Goal: Transaction & Acquisition: Purchase product/service

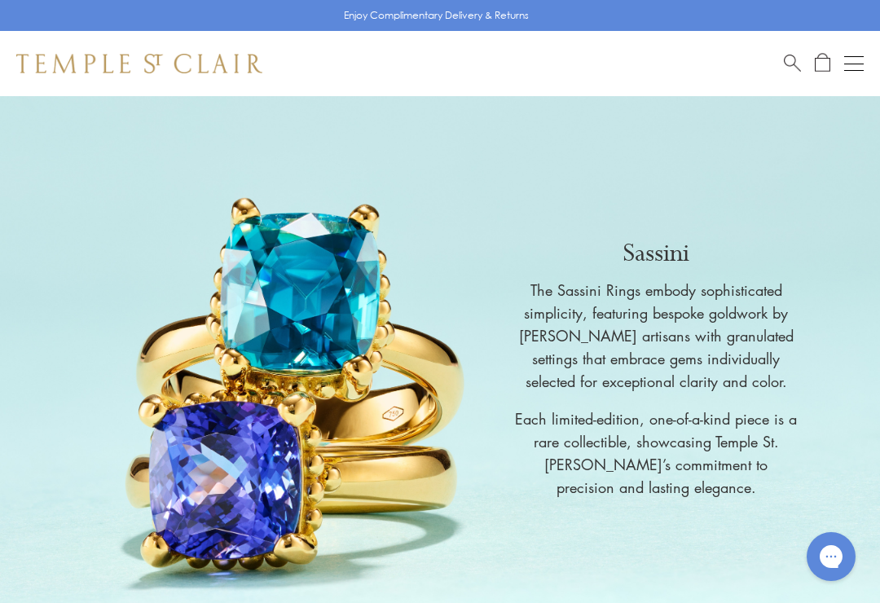
click at [779, 161] on div "Sassini The Sassini Rings embody sophisticated simplicity, featuring bespoke go…" at bounding box center [440, 371] width 880 height 550
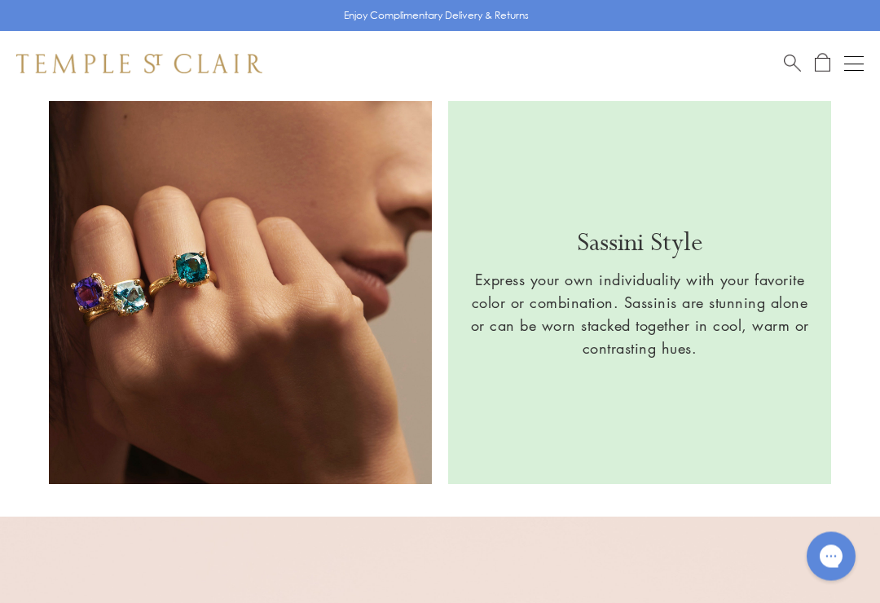
scroll to position [1644, 0]
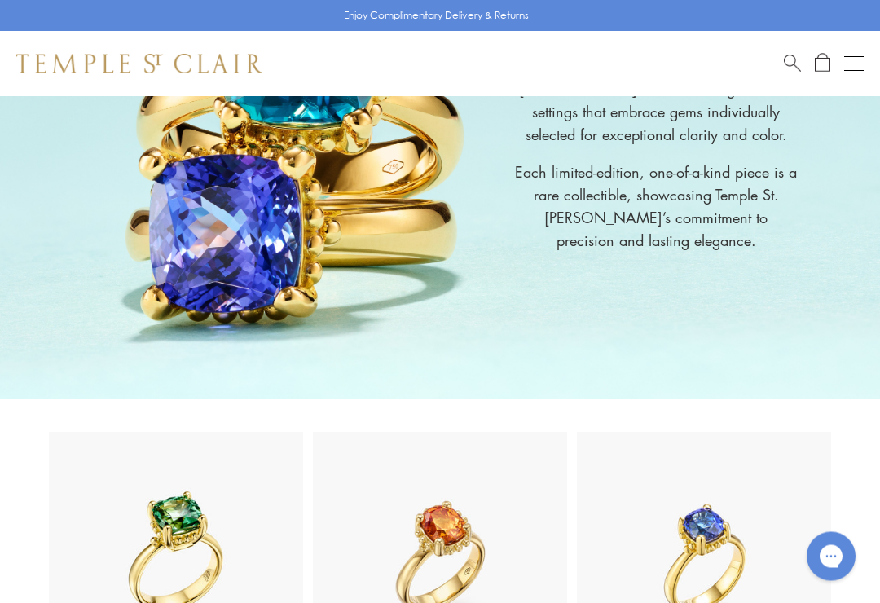
scroll to position [247, 0]
click at [856, 60] on button "Open navigation" at bounding box center [855, 64] width 20 height 20
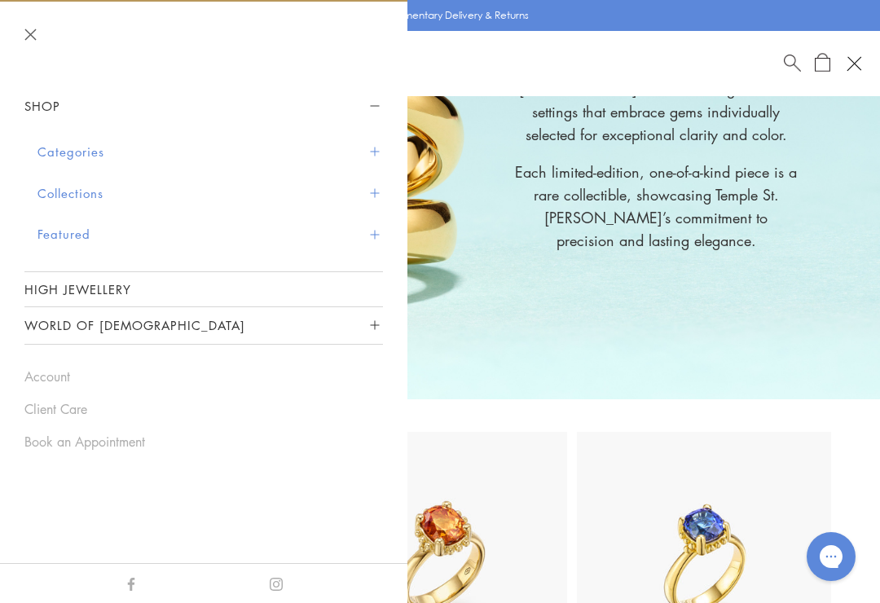
click at [61, 160] on button "Categories" at bounding box center [210, 152] width 346 height 42
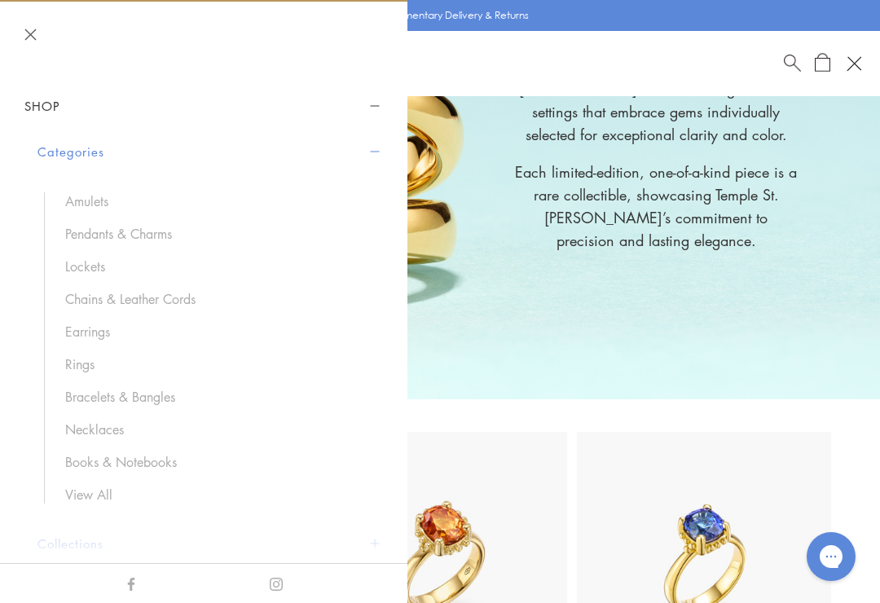
click at [84, 358] on link "Rings" at bounding box center [216, 364] width 302 height 18
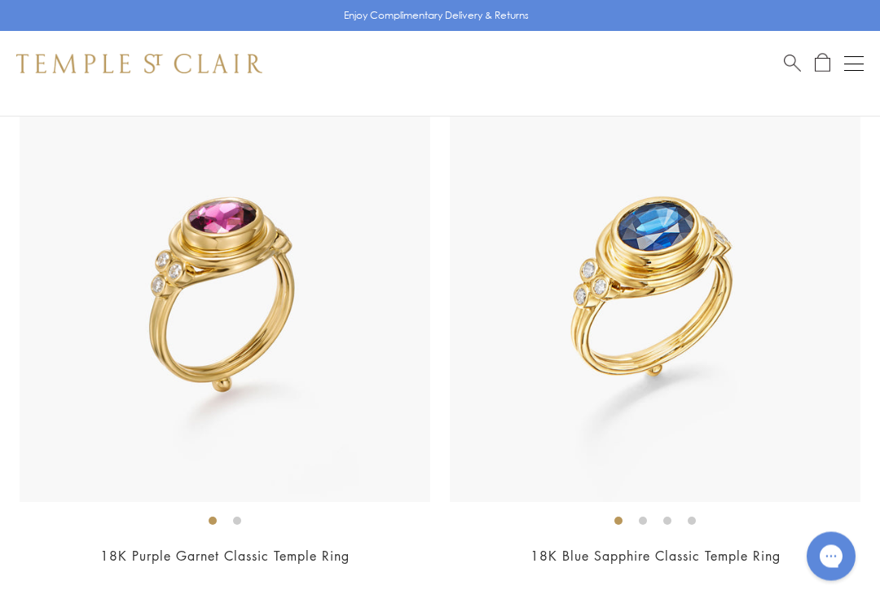
scroll to position [12567, 0]
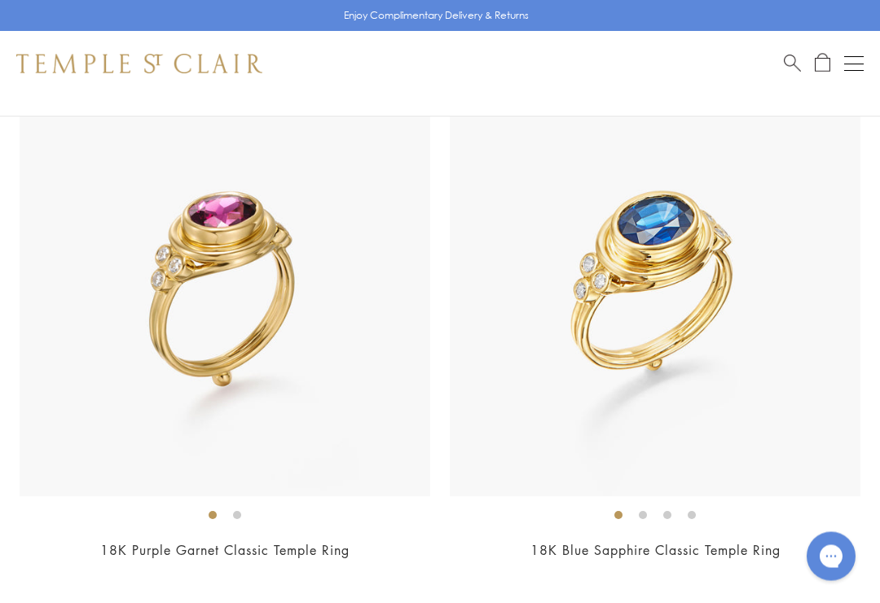
click at [708, 237] on img at bounding box center [655, 291] width 411 height 411
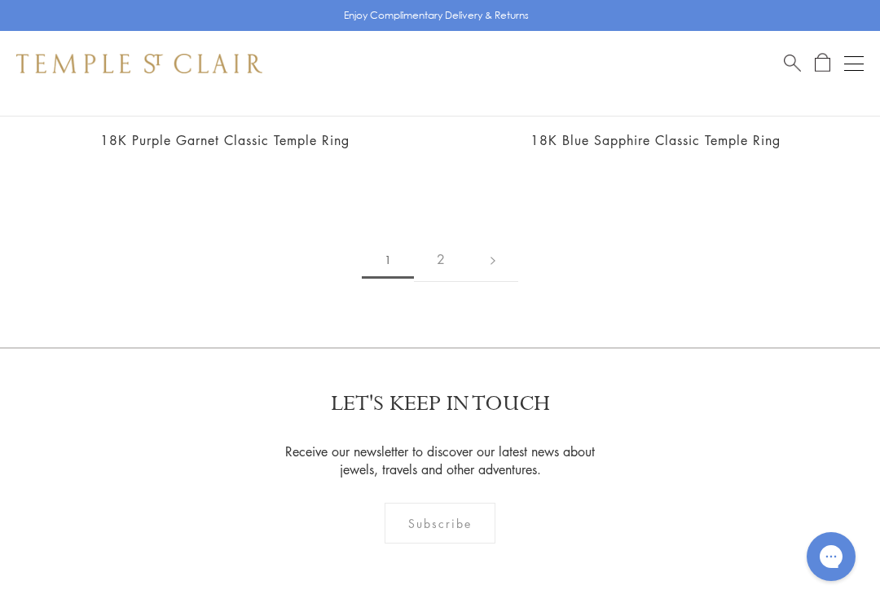
scroll to position [12977, 0]
click at [449, 239] on link "2" at bounding box center [441, 261] width 54 height 45
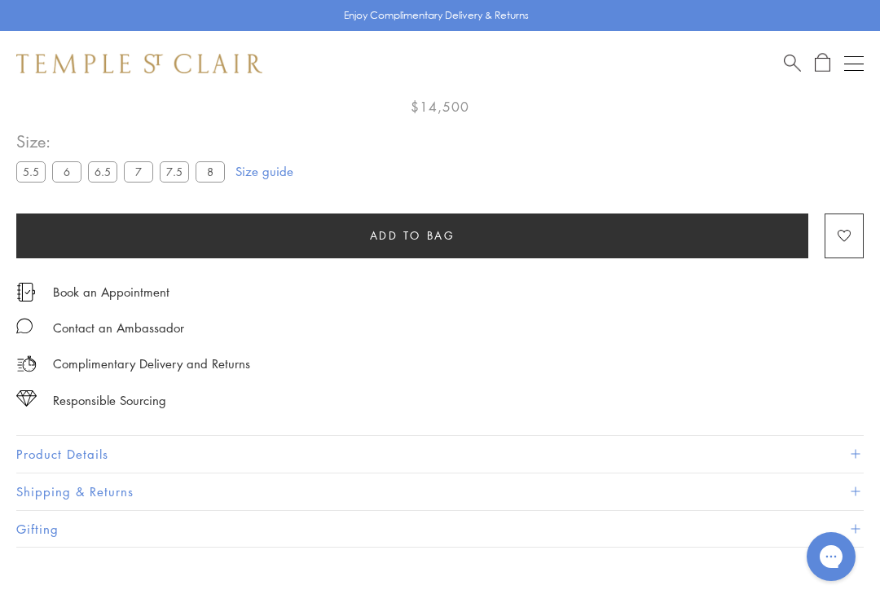
scroll to position [918, 0]
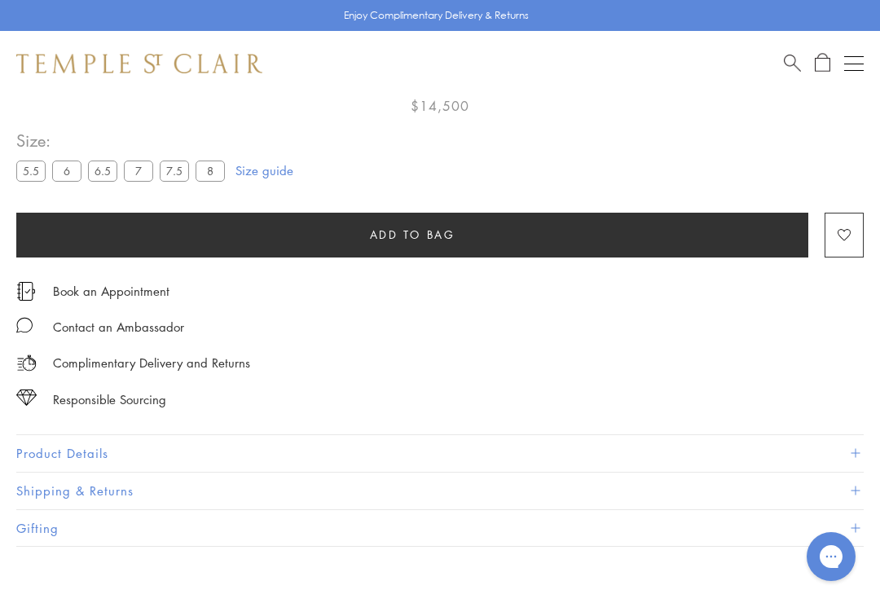
click at [87, 445] on button "Product Details" at bounding box center [440, 453] width 848 height 37
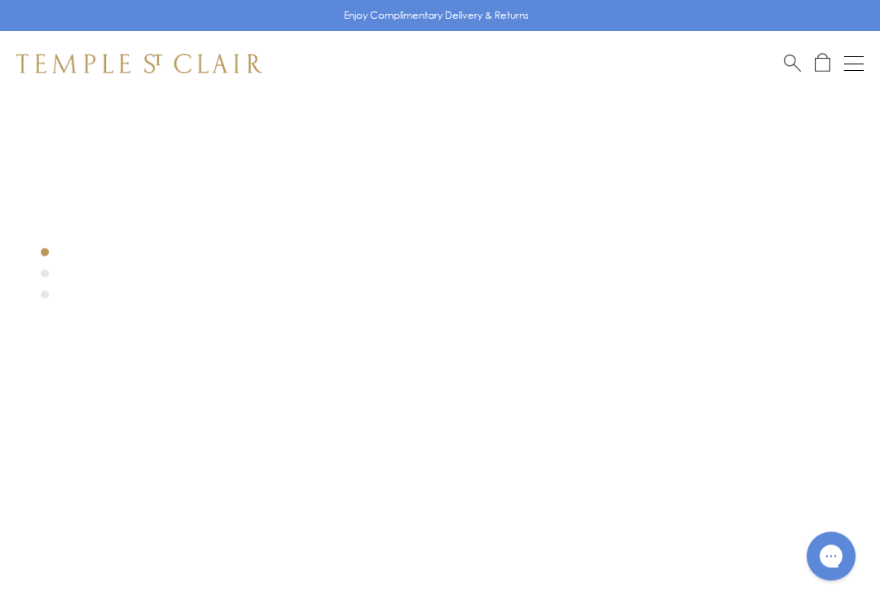
scroll to position [0, 0]
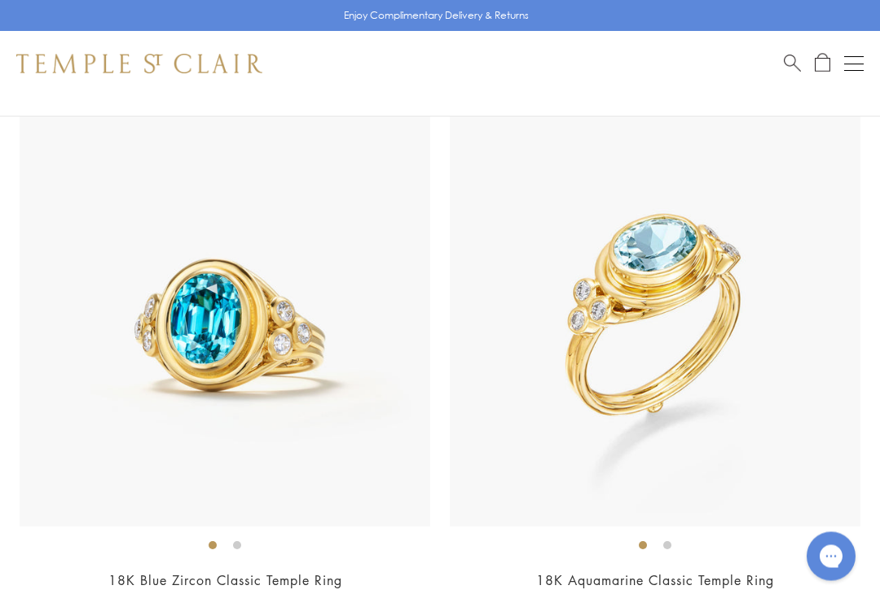
scroll to position [183, 0]
click at [823, 186] on img at bounding box center [655, 322] width 411 height 411
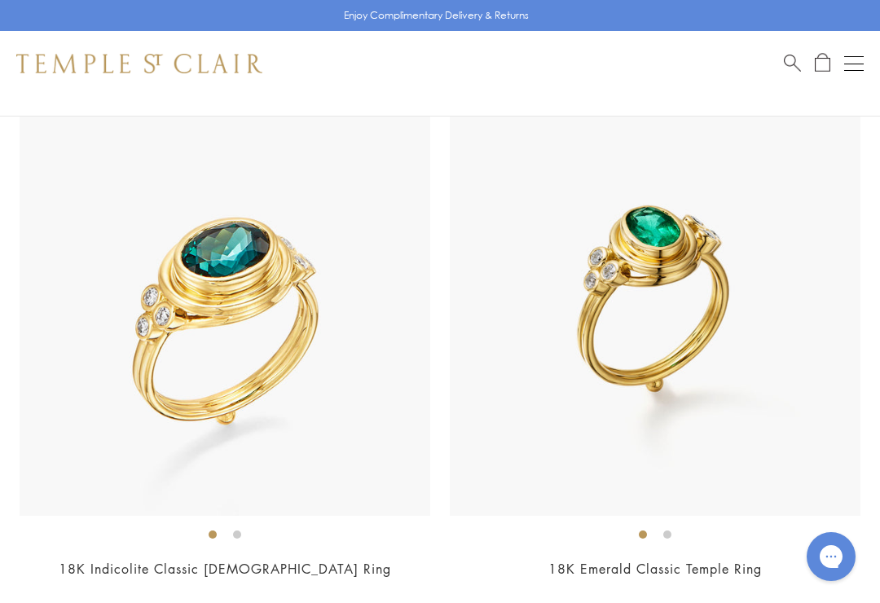
scroll to position [741, 0]
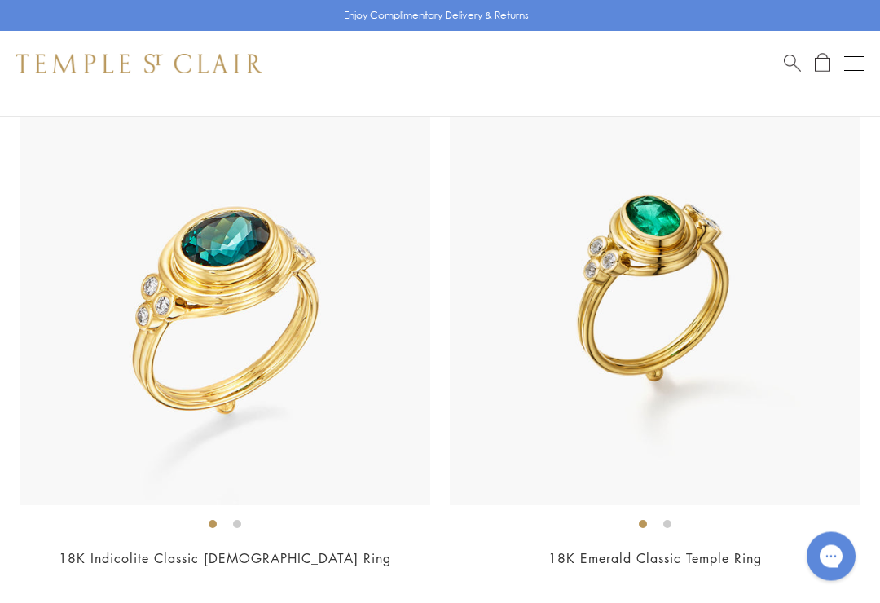
click at [752, 182] on img at bounding box center [655, 300] width 411 height 411
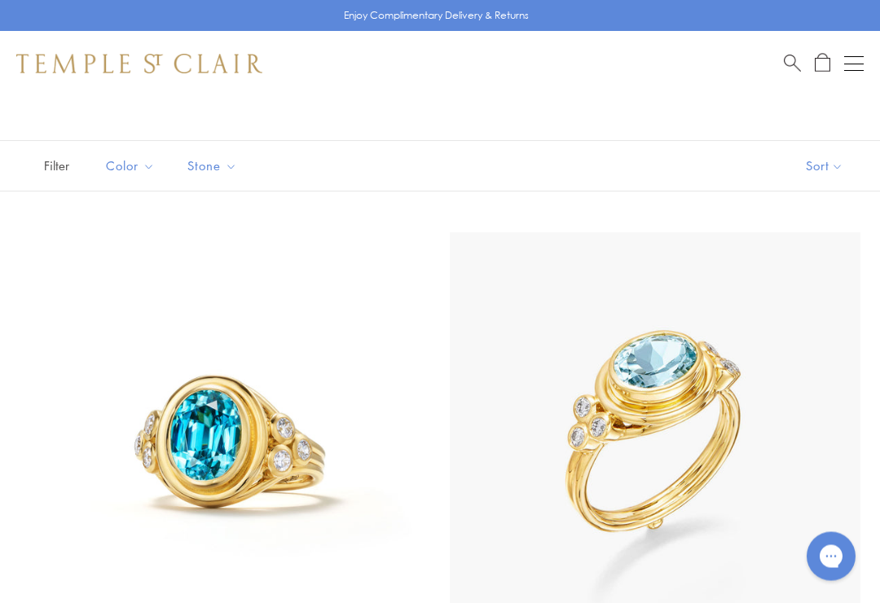
scroll to position [0, 0]
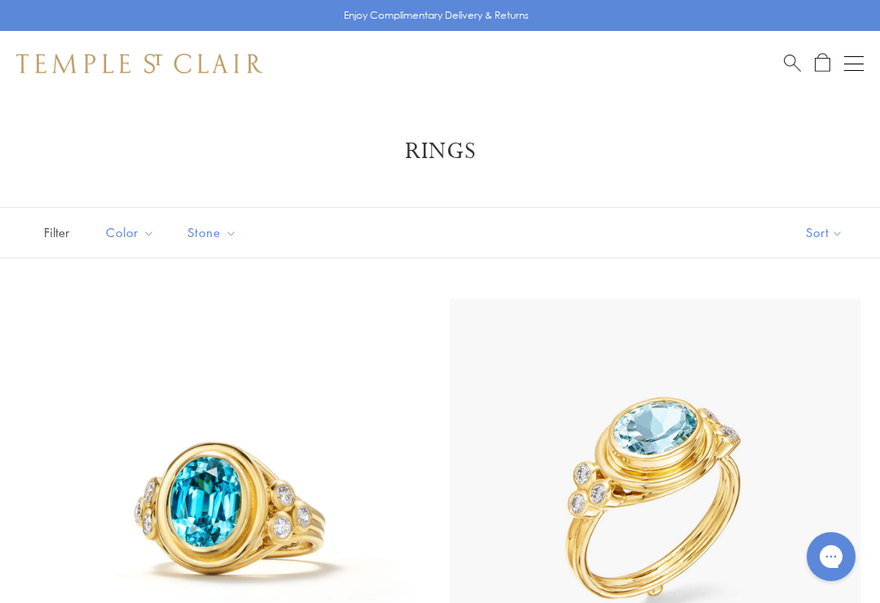
click at [850, 68] on button "Open navigation" at bounding box center [855, 64] width 20 height 20
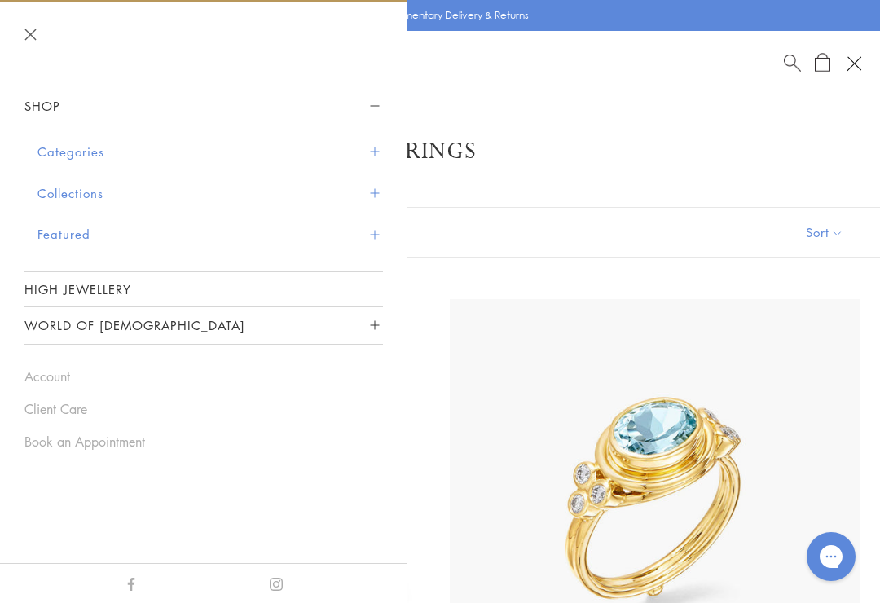
click at [51, 196] on button "Collections" at bounding box center [210, 194] width 346 height 42
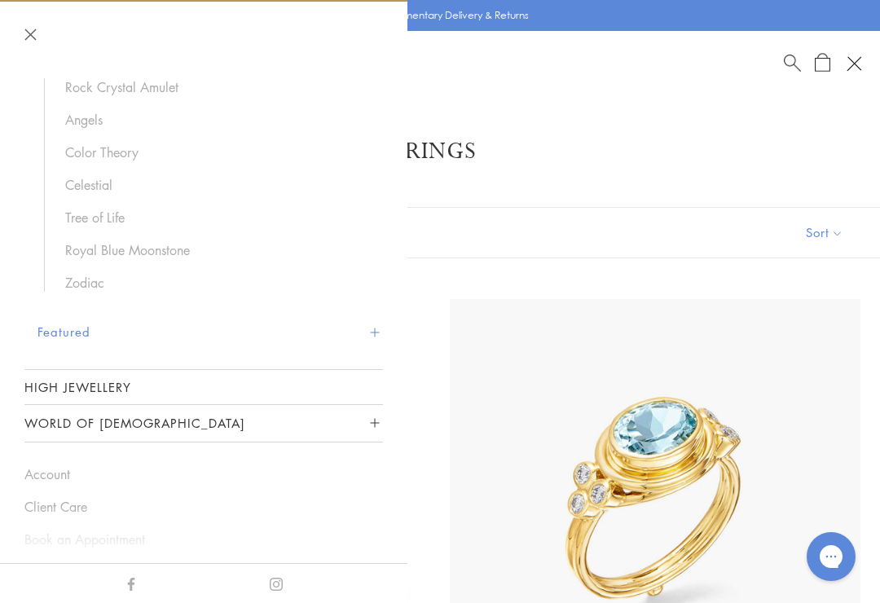
click at [64, 329] on button "Featured" at bounding box center [210, 332] width 346 height 42
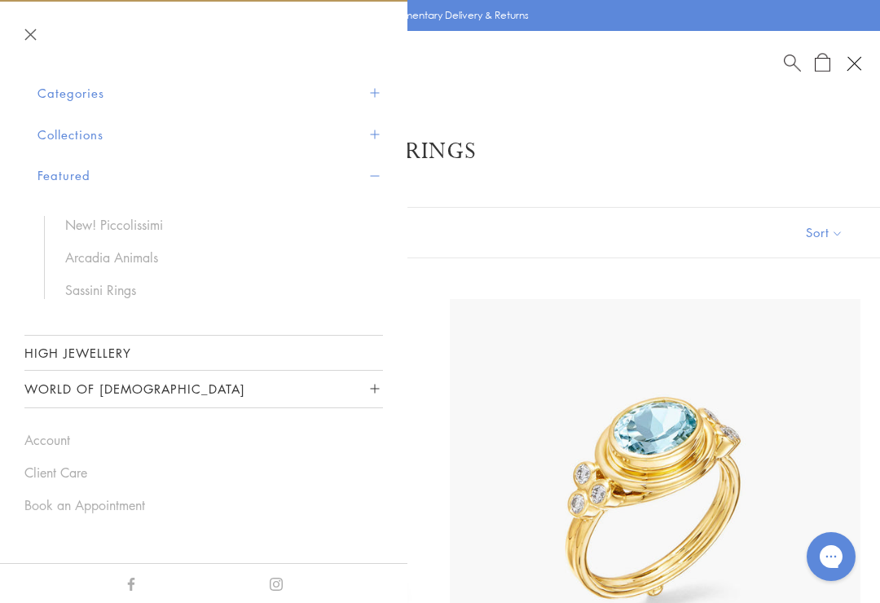
scroll to position [55, 0]
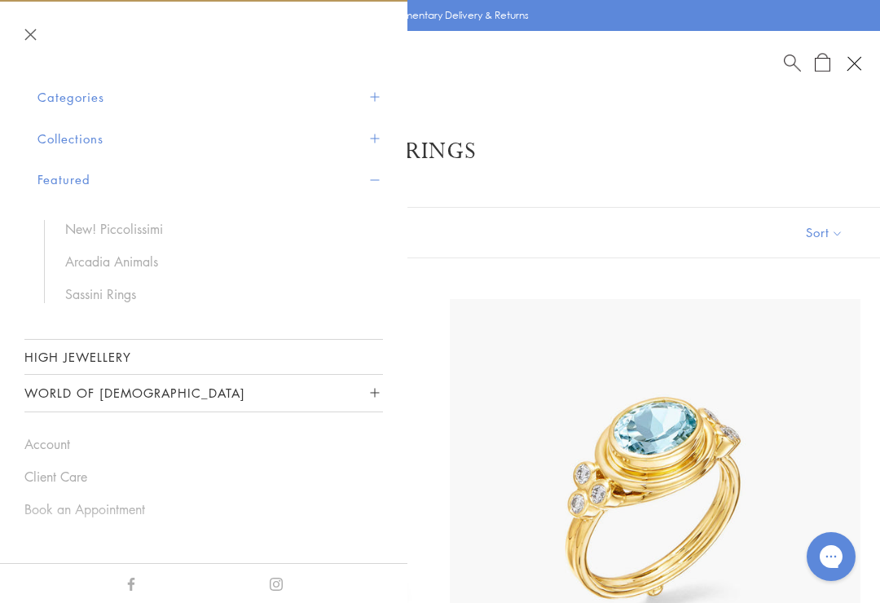
click at [99, 299] on link "Sassini Rings" at bounding box center [216, 294] width 302 height 18
click at [91, 232] on link "New! Piccolissimi" at bounding box center [216, 229] width 302 height 18
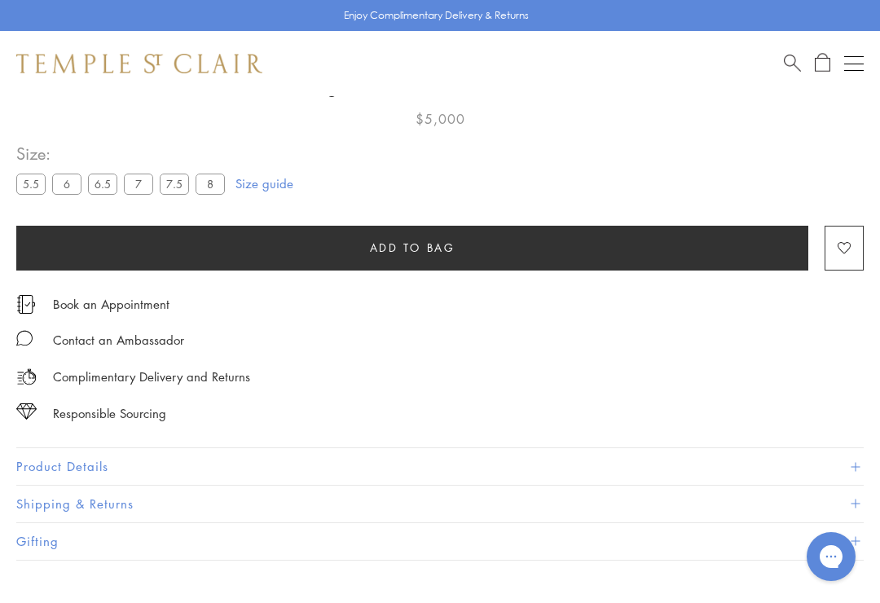
scroll to position [911, 0]
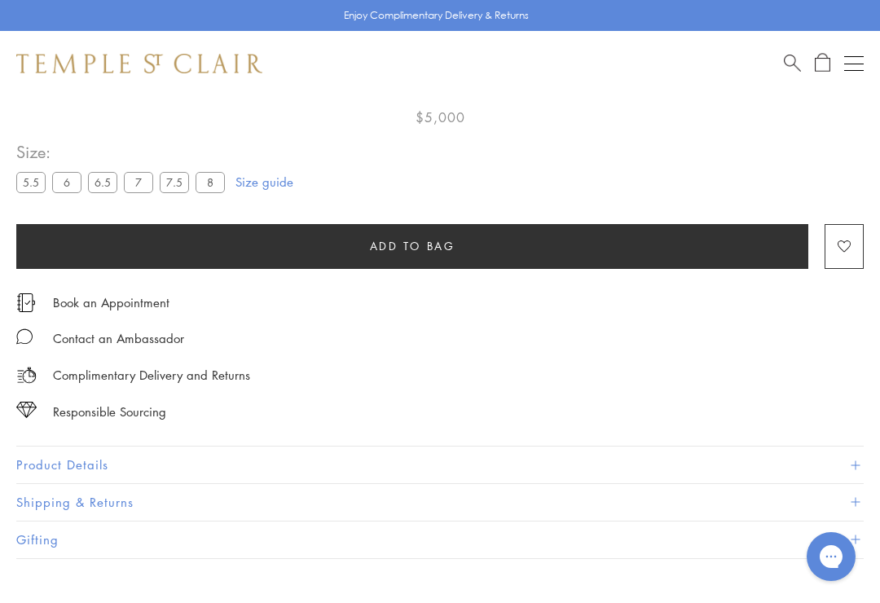
click at [99, 473] on button "Product Details" at bounding box center [440, 465] width 848 height 37
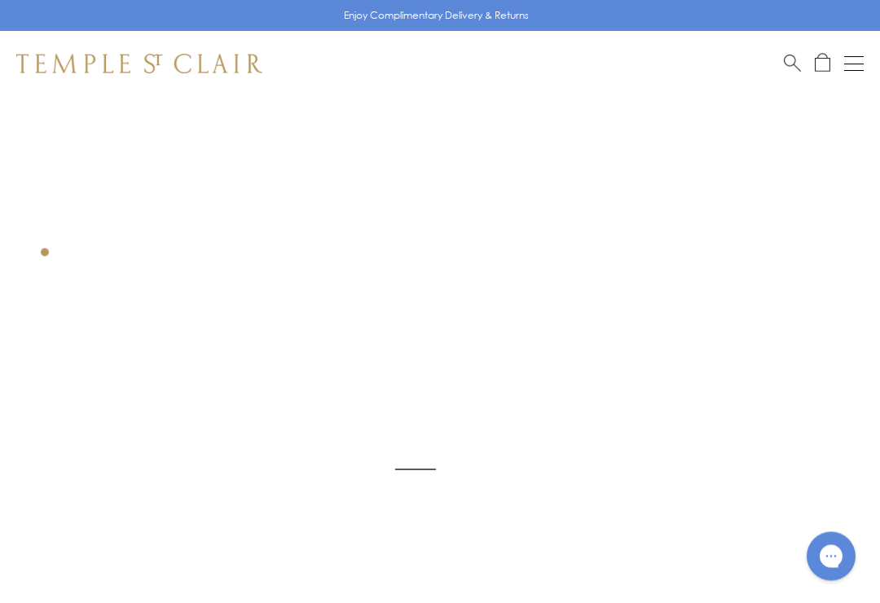
scroll to position [0, 0]
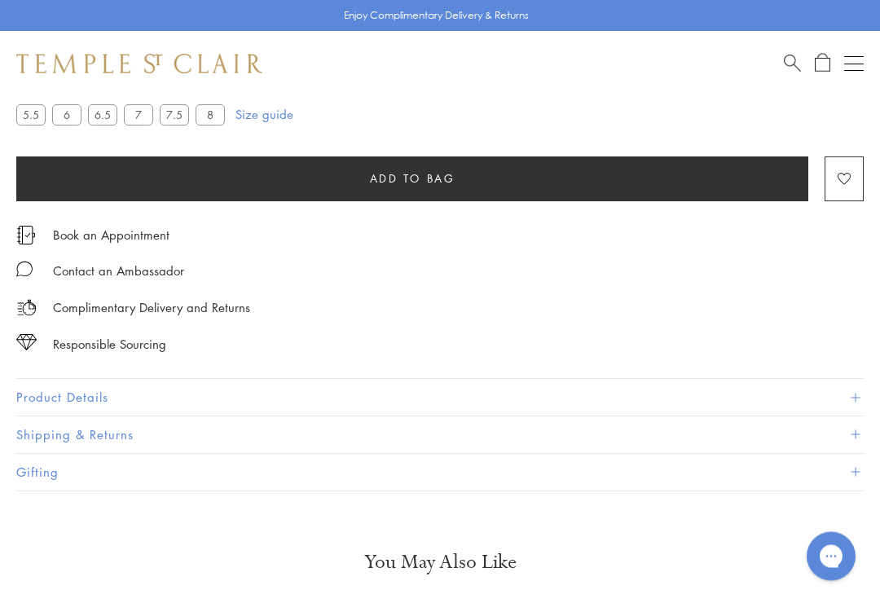
scroll to position [978, 0]
click at [79, 385] on button "Product Details" at bounding box center [440, 397] width 848 height 37
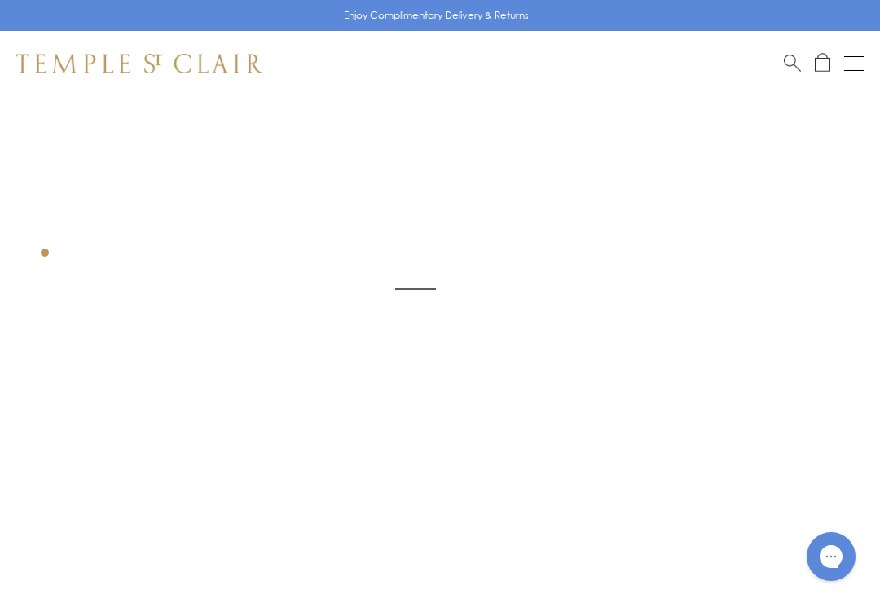
scroll to position [218, 0]
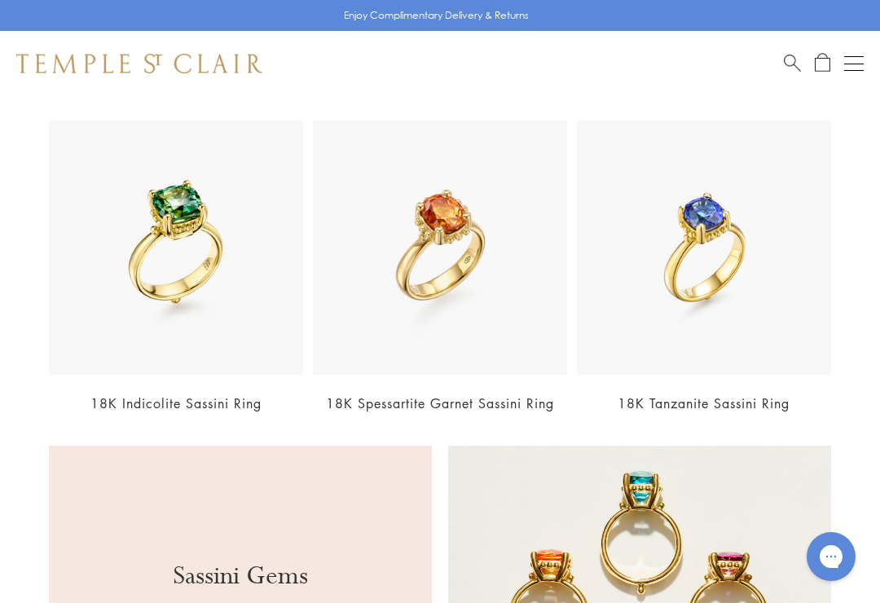
scroll to position [557, 0]
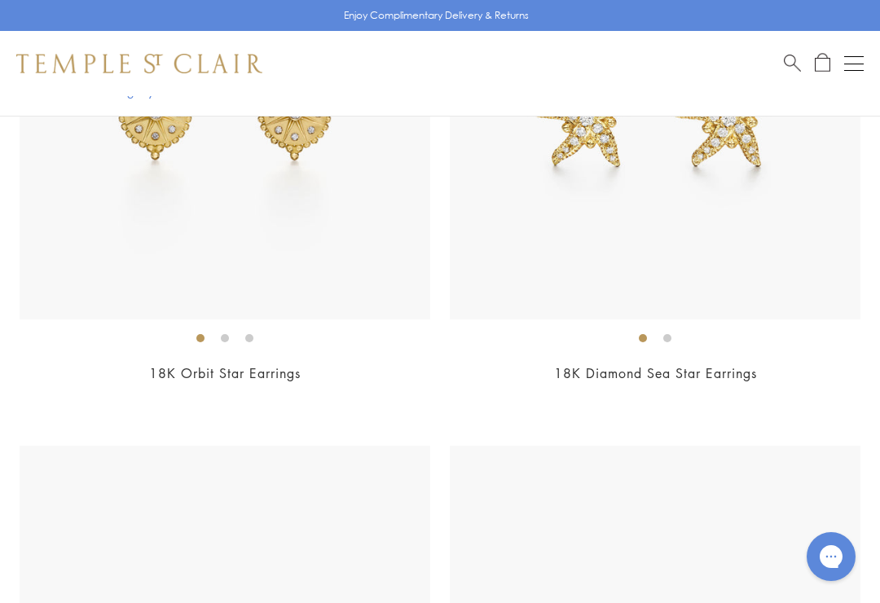
scroll to position [5818, 0]
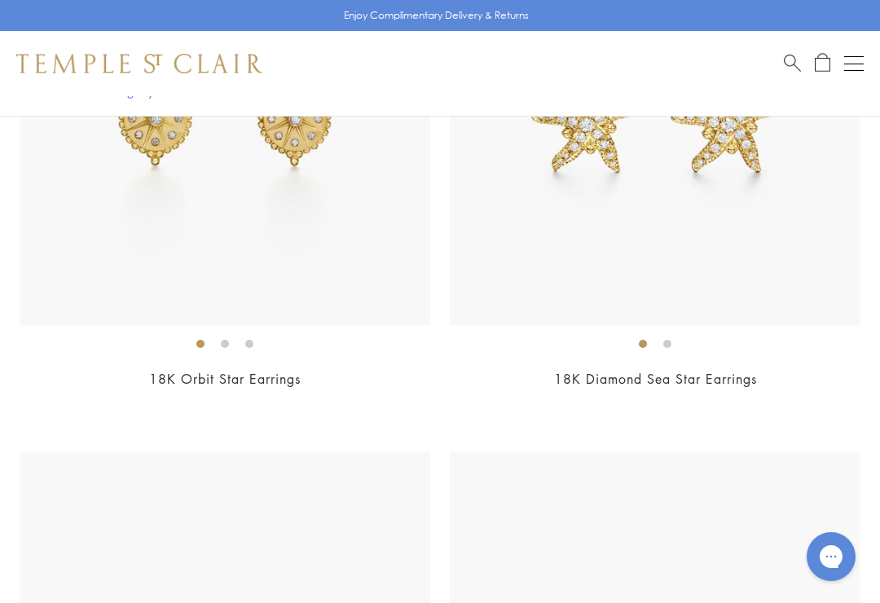
click at [795, 56] on span "Search" at bounding box center [792, 61] width 17 height 17
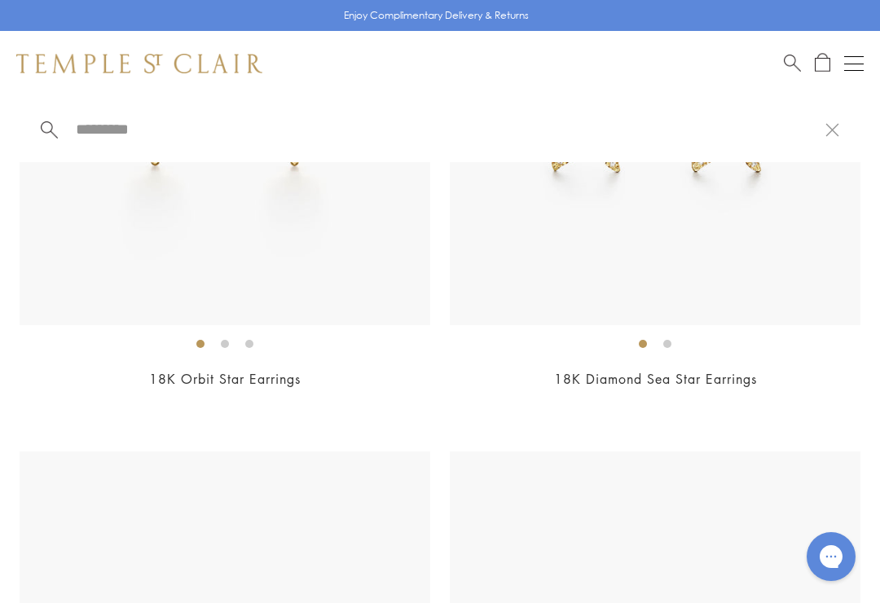
click at [182, 124] on input "search" at bounding box center [450, 129] width 752 height 19
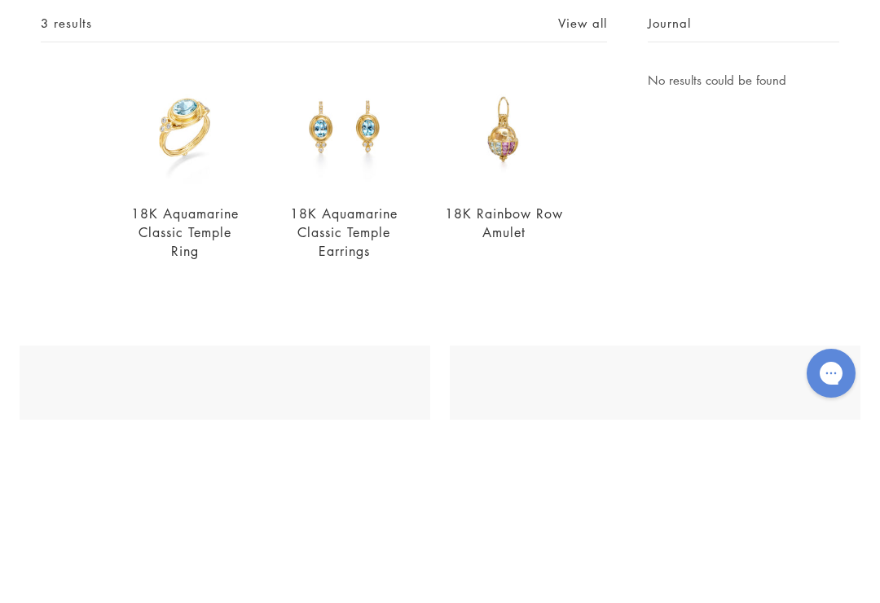
type input "**********"
click at [337, 388] on link "18K Aquamarine Classic Temple Earrings" at bounding box center [344, 415] width 108 height 55
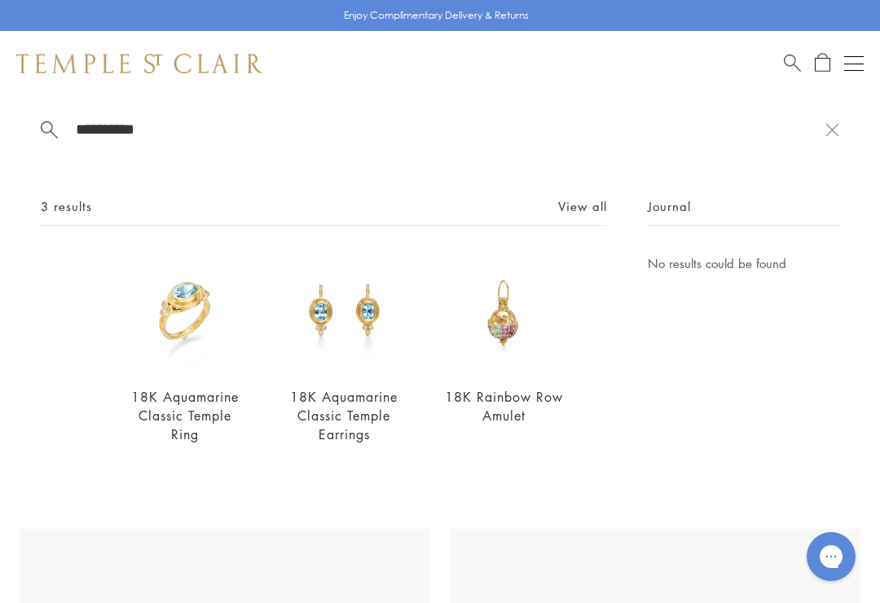
click at [168, 325] on img at bounding box center [185, 313] width 119 height 119
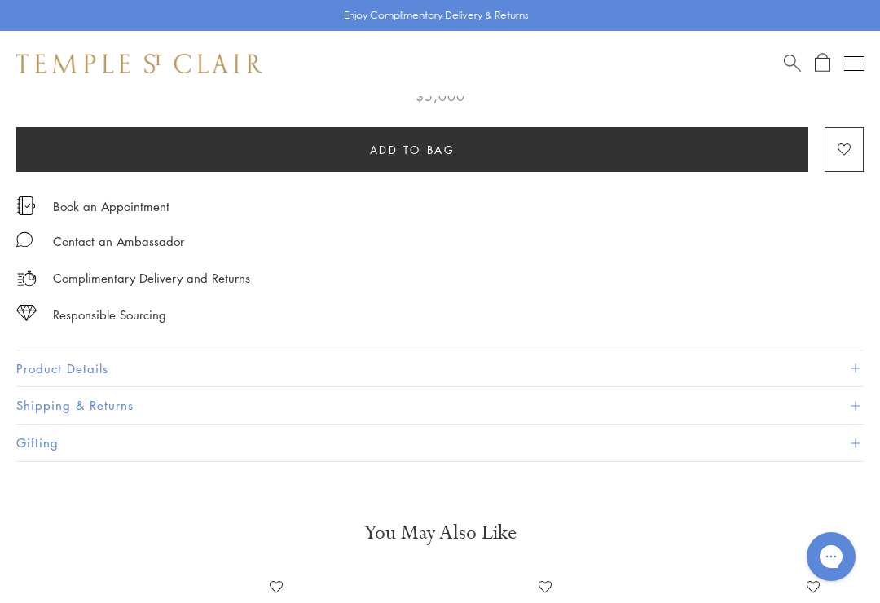
scroll to position [910, 0]
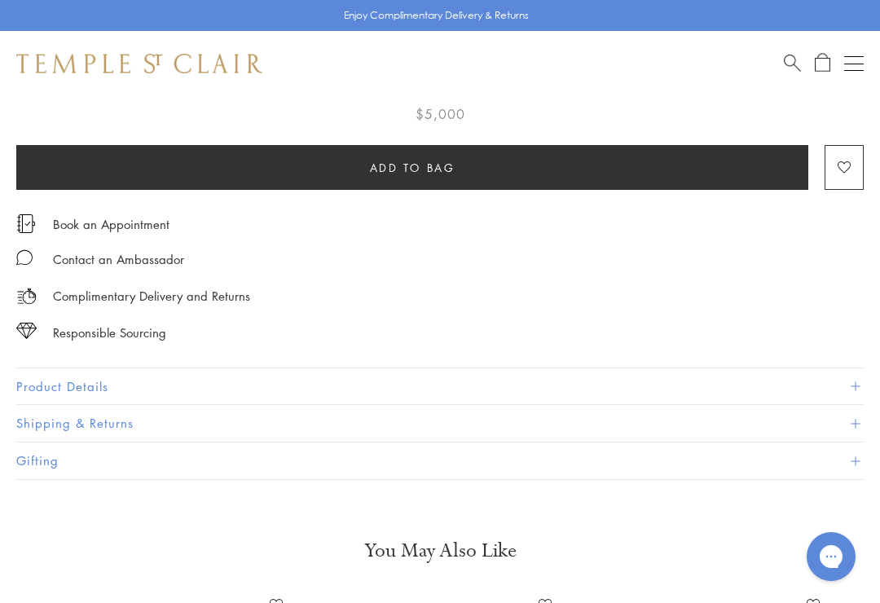
click at [62, 377] on button "Product Details" at bounding box center [440, 386] width 848 height 37
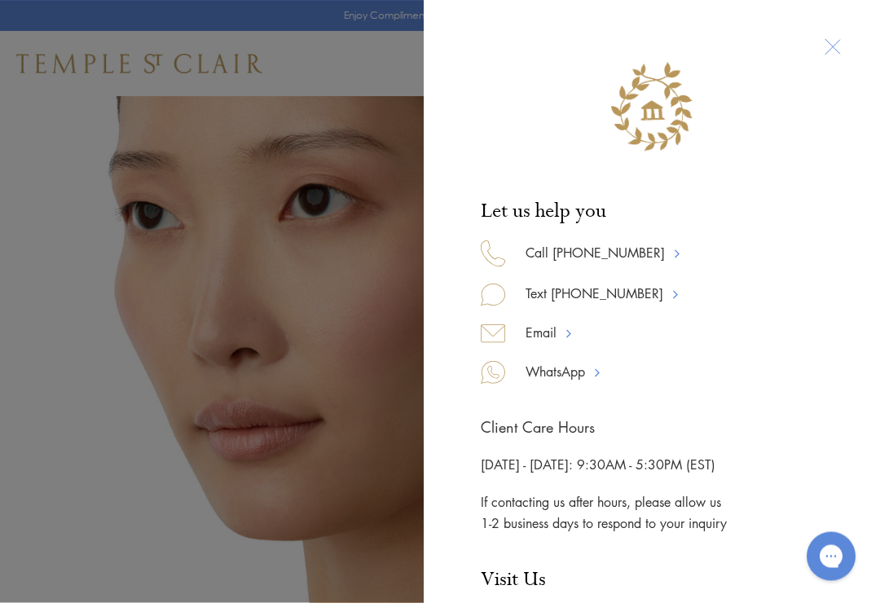
scroll to position [160, 0]
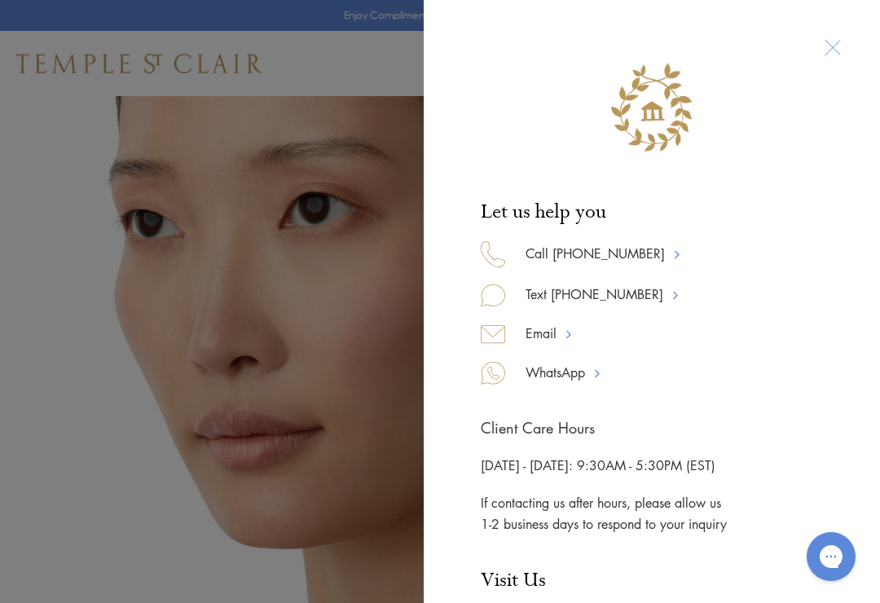
click at [832, 44] on div at bounding box center [652, 100] width 391 height 134
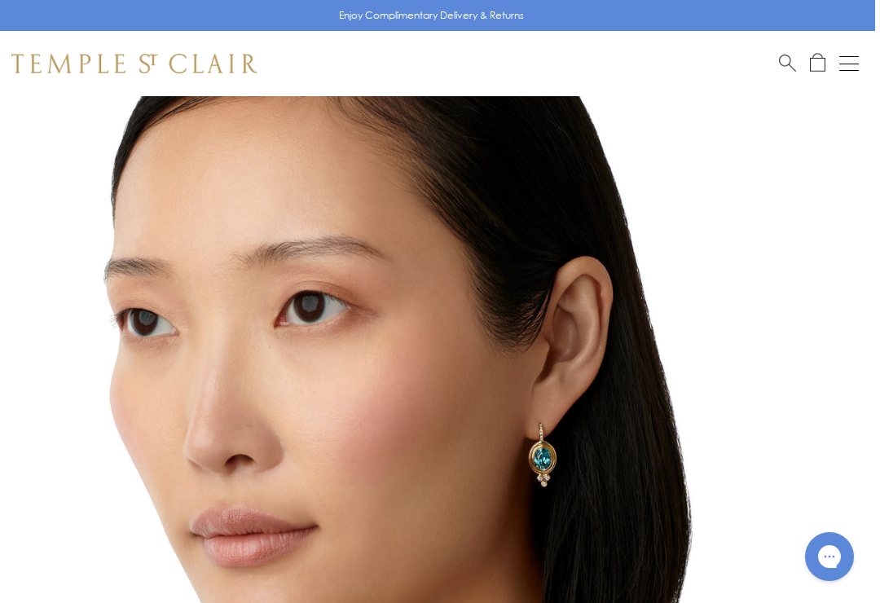
scroll to position [0, 3]
